Goal: Task Accomplishment & Management: Manage account settings

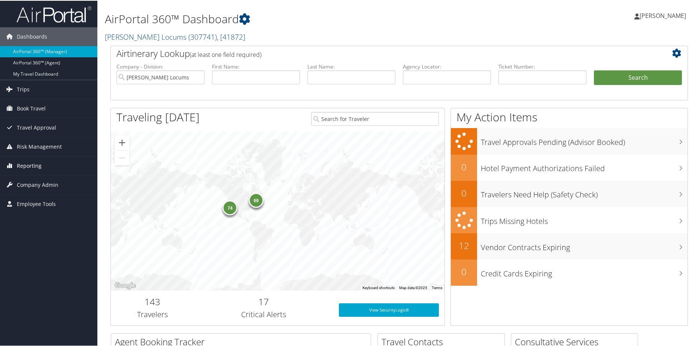
click at [30, 163] on span "Reporting" at bounding box center [29, 165] width 25 height 19
click at [30, 181] on link "Unused Tickets" at bounding box center [48, 180] width 97 height 11
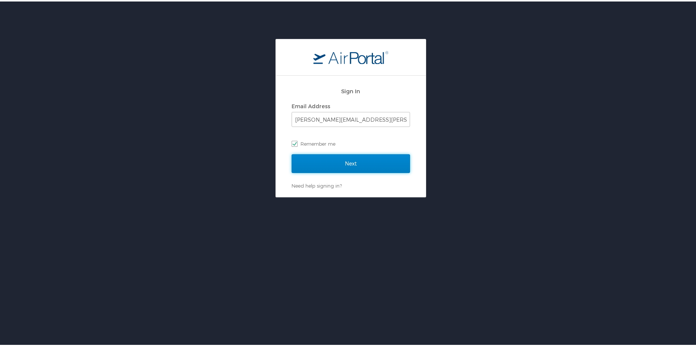
click at [361, 161] on input "Next" at bounding box center [350, 162] width 118 height 19
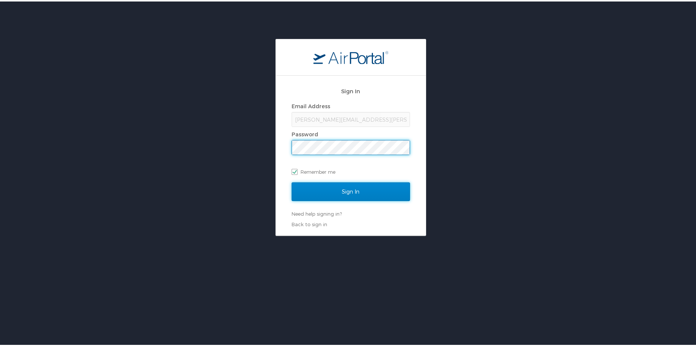
click at [348, 194] on input "Sign In" at bounding box center [350, 190] width 118 height 19
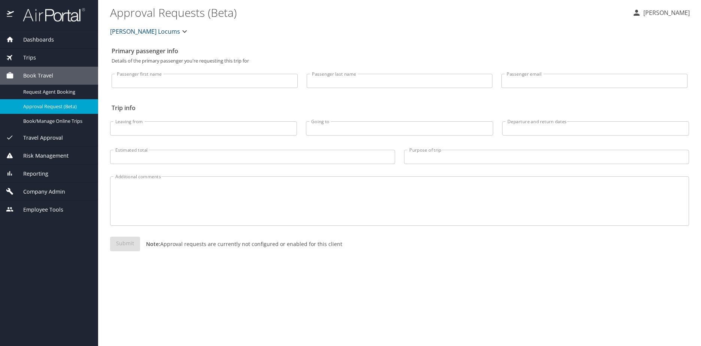
click at [40, 173] on span "Reporting" at bounding box center [31, 174] width 34 height 8
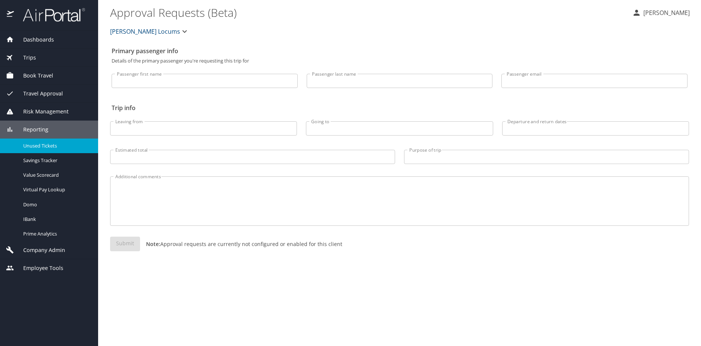
click at [37, 147] on span "Unused Tickets" at bounding box center [56, 145] width 66 height 7
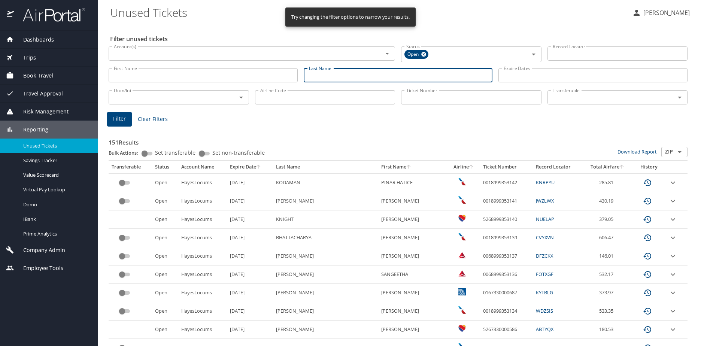
click at [328, 75] on input "Last Name" at bounding box center [398, 75] width 189 height 14
paste input "DICKSON/"
type input "DICKSON"
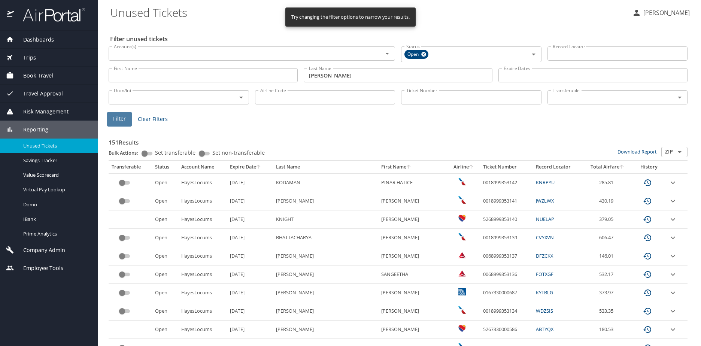
click at [120, 120] on span "Filter" at bounding box center [119, 118] width 13 height 9
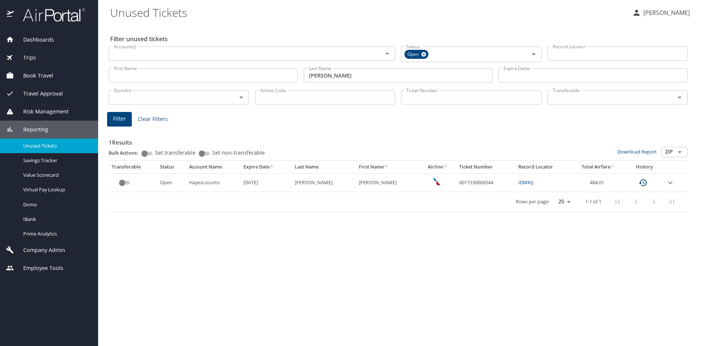
click at [521, 181] on link "IDMKIJ" at bounding box center [525, 182] width 15 height 7
click at [518, 182] on link "IDMKIJ" at bounding box center [525, 182] width 15 height 7
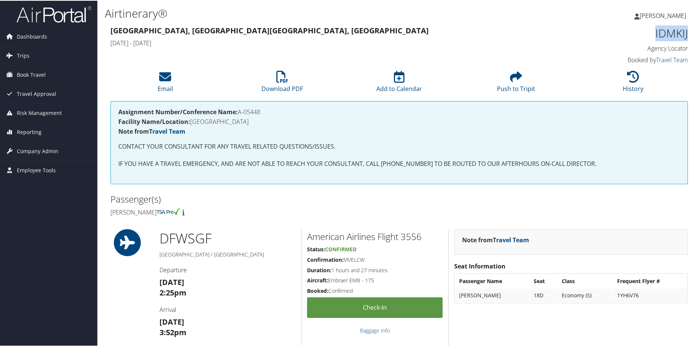
drag, startPoint x: 651, startPoint y: 35, endPoint x: 684, endPoint y: 34, distance: 33.7
click at [684, 34] on h1 "IDMKIJ" at bounding box center [620, 33] width 136 height 16
copy h1 "IDMKIJ"
